Goal: Communication & Community: Answer question/provide support

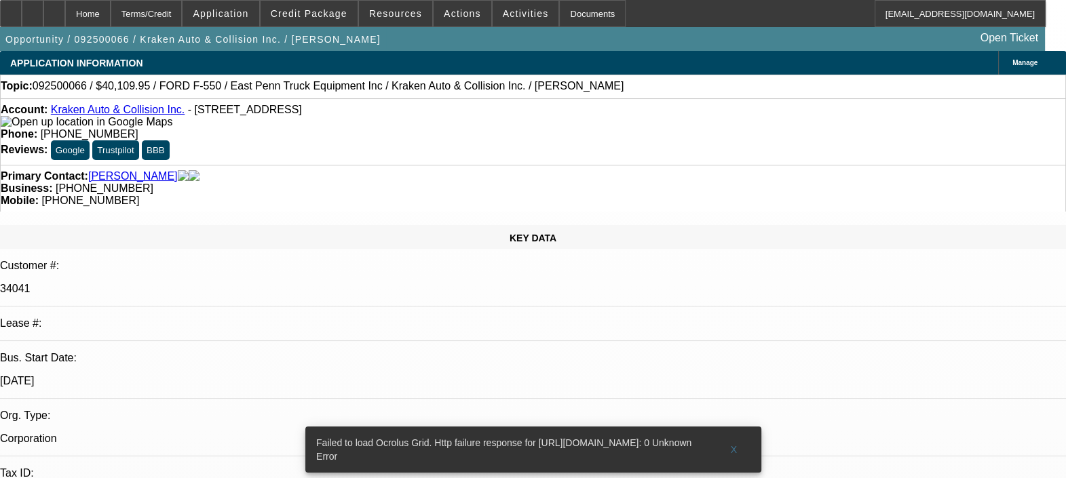
select select "0"
select select "2"
select select "0.1"
select select "1"
select select "2"
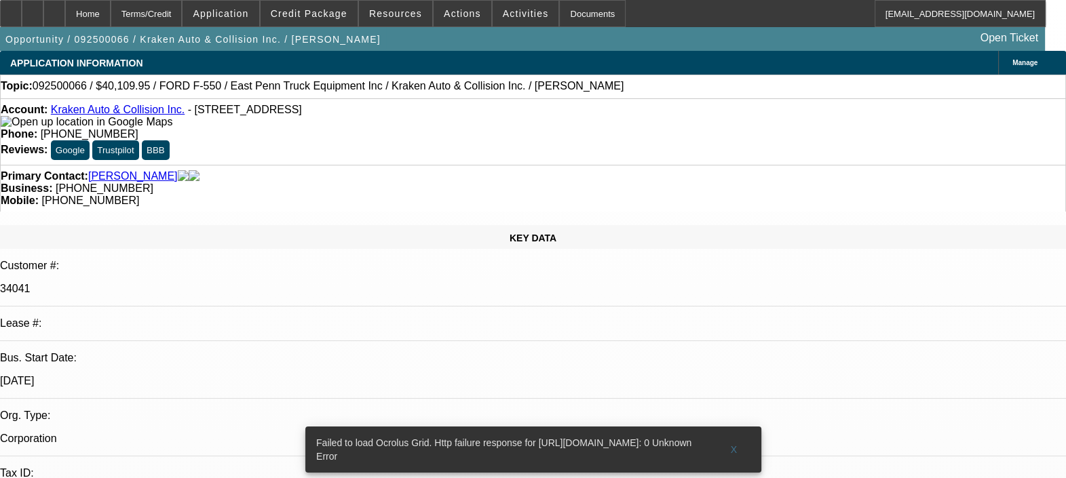
select select "4"
radio input "true"
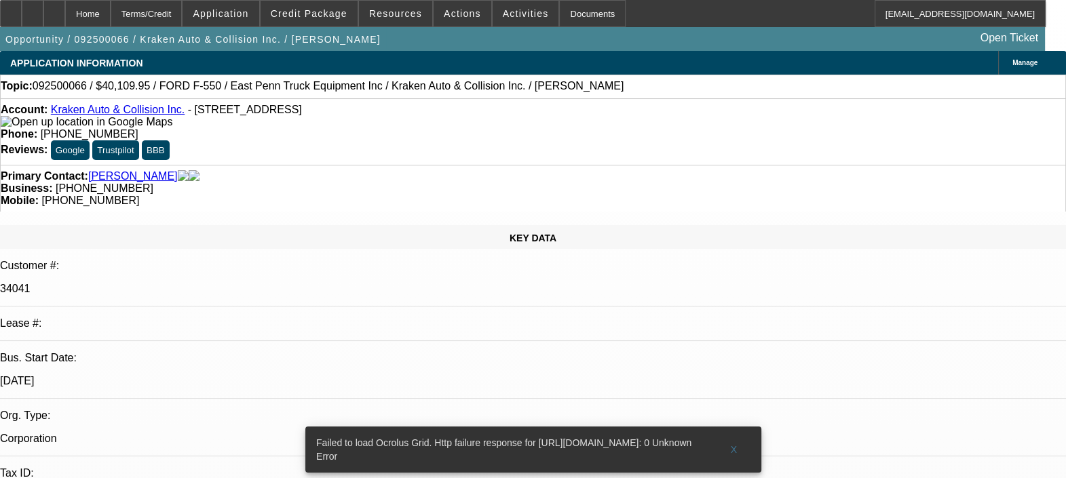
type textarea "IT IS A NEW DEAL WITH JUST 1 PAYMENT IN, SO CAN'T COMMENT ON PAYMENT HISTORY OR…"
radio input "true"
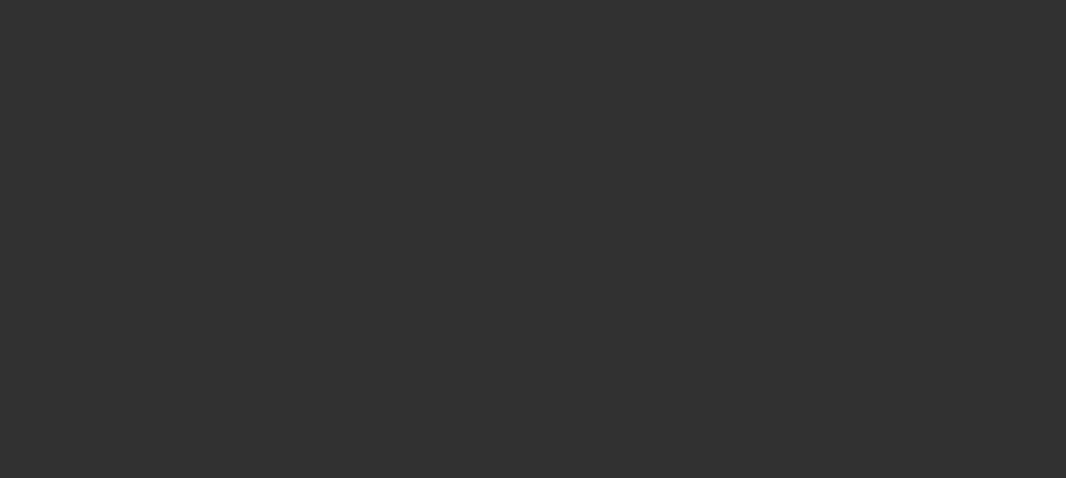
scroll to position [0, 0]
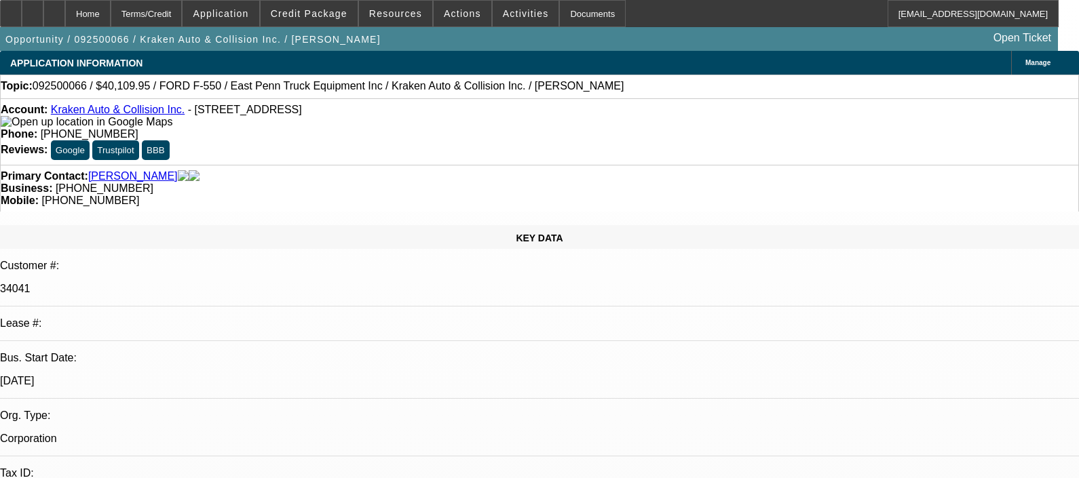
select select "0"
select select "2"
select select "0.1"
select select "4"
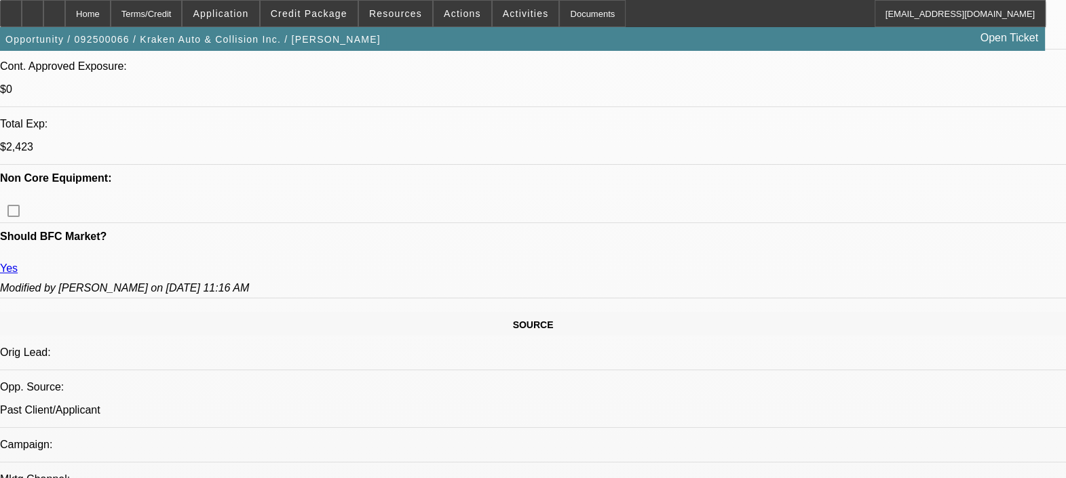
scroll to position [593, 0]
